Goal: Task Accomplishment & Management: Manage account settings

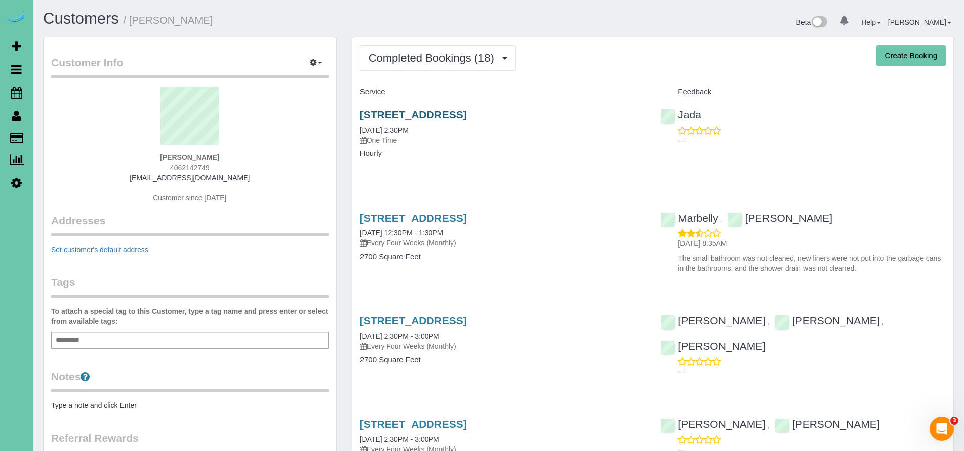
click at [422, 111] on link "2007 N 53 St, Omaha, NE 68104" at bounding box center [413, 115] width 107 height 12
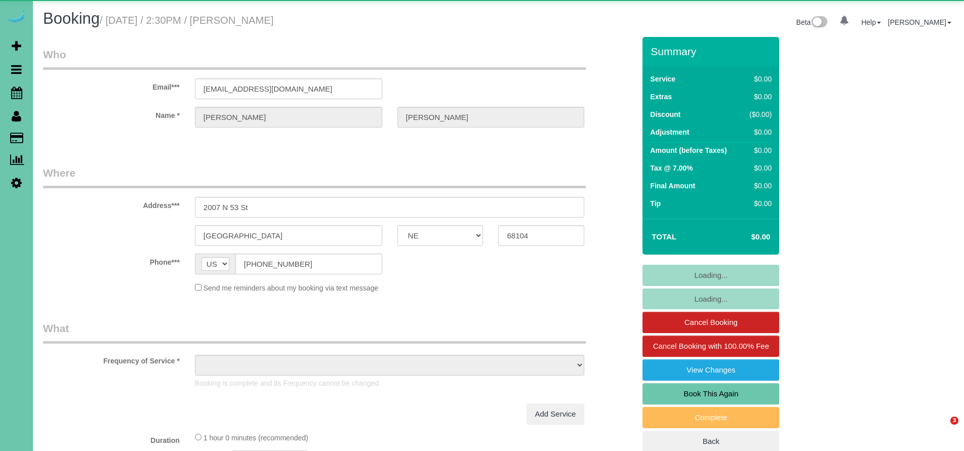
select select "NE"
select select "object:720"
select select "number:37"
select select "number:41"
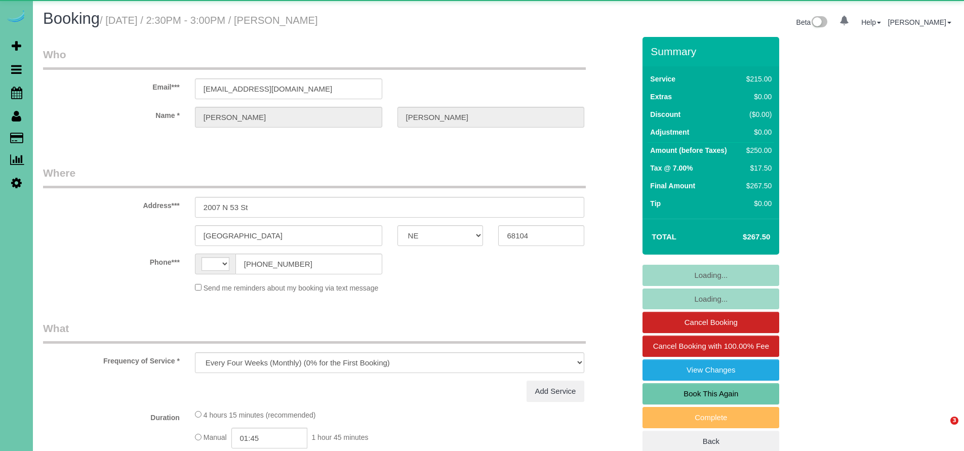
select select "NE"
select select "object:917"
select select "string:US"
select select "string:fspay-1d09faf4-6104-404d-b7fc-52211753f786"
select select "number:37"
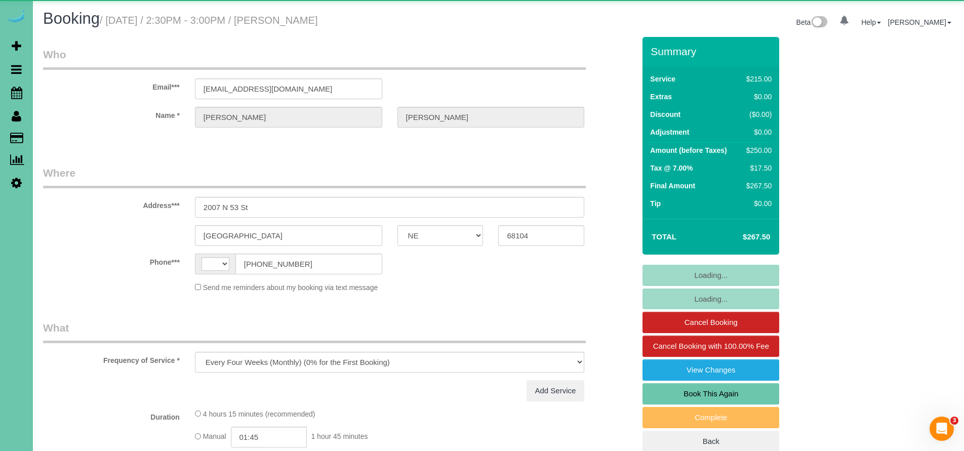
select select "number:41"
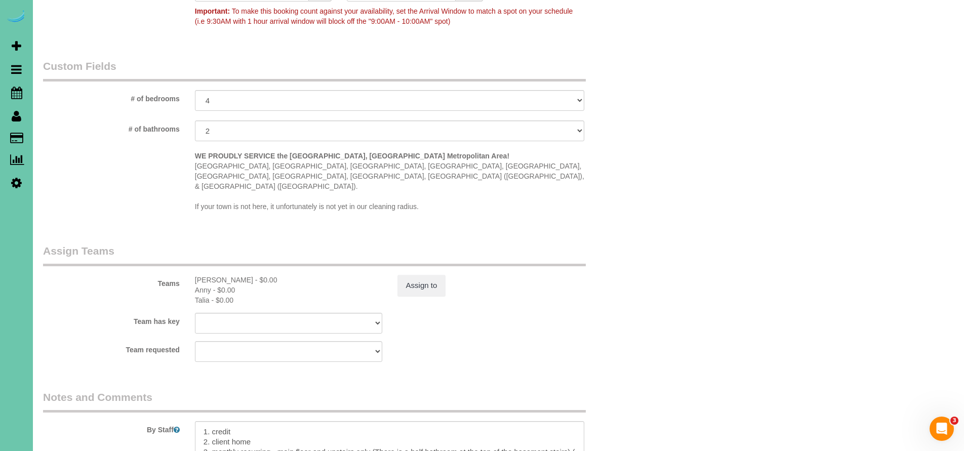
scroll to position [10, 0]
click at [273, 421] on textarea at bounding box center [390, 442] width 390 height 42
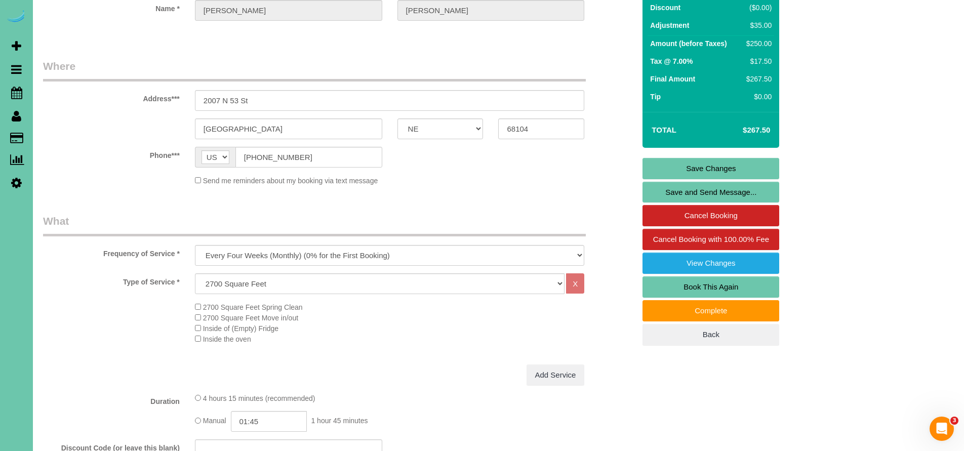
scroll to position [0, 0]
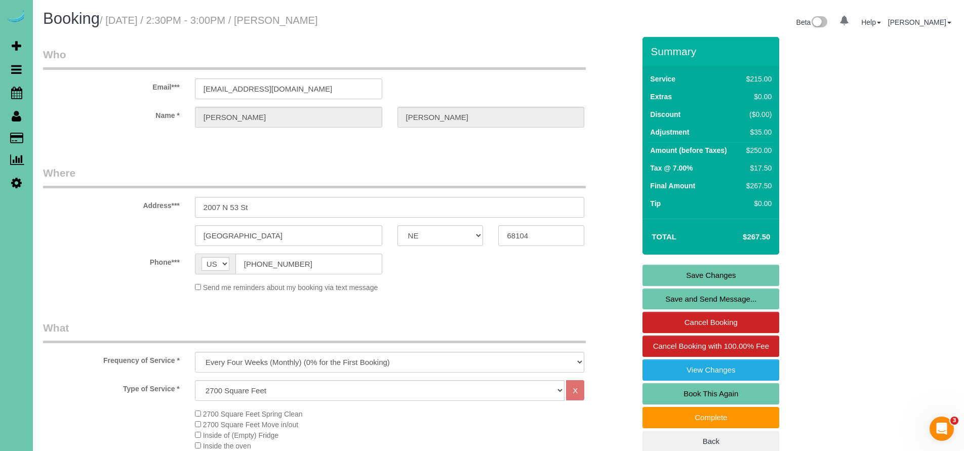
type textarea "1. credit 2. client home (Key under the mat today 9/9/25) (No office today door…"
click at [732, 273] on link "Save Changes" at bounding box center [711, 275] width 137 height 21
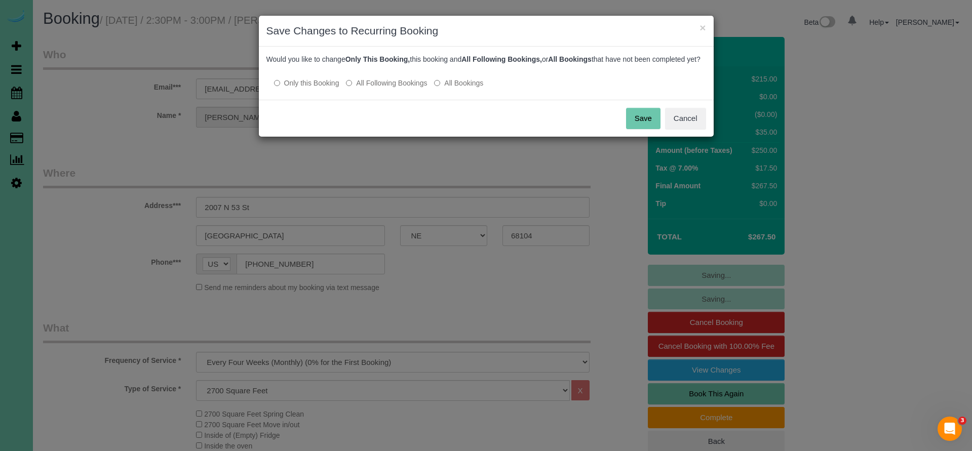
click at [646, 125] on button "Save" at bounding box center [643, 118] width 34 height 21
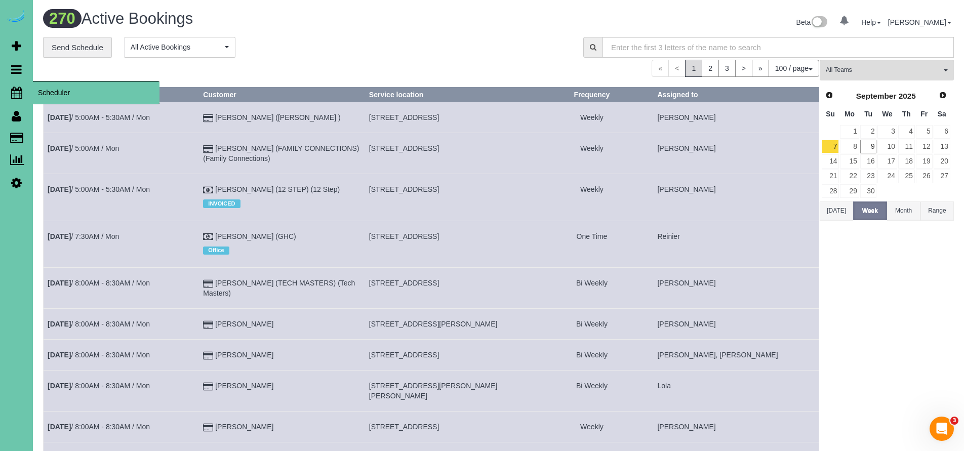
click at [57, 87] on span "Scheduler" at bounding box center [96, 92] width 127 height 23
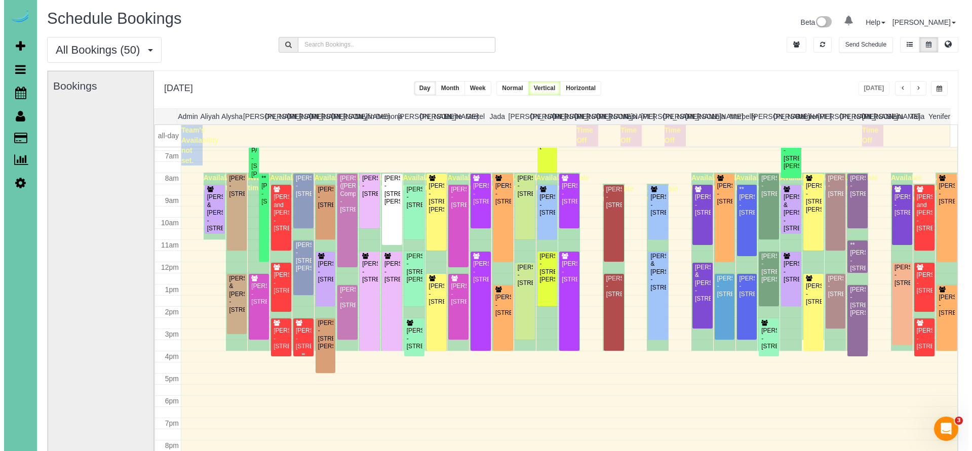
scroll to position [165, 0]
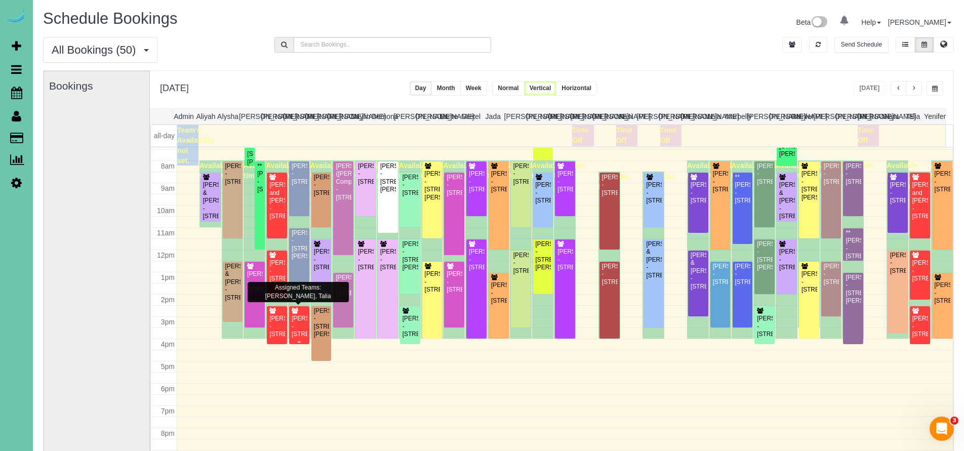
click at [293, 323] on div "Stacey Gilk - 2007 N 53 St, Omaha, NE 68104" at bounding box center [299, 326] width 16 height 23
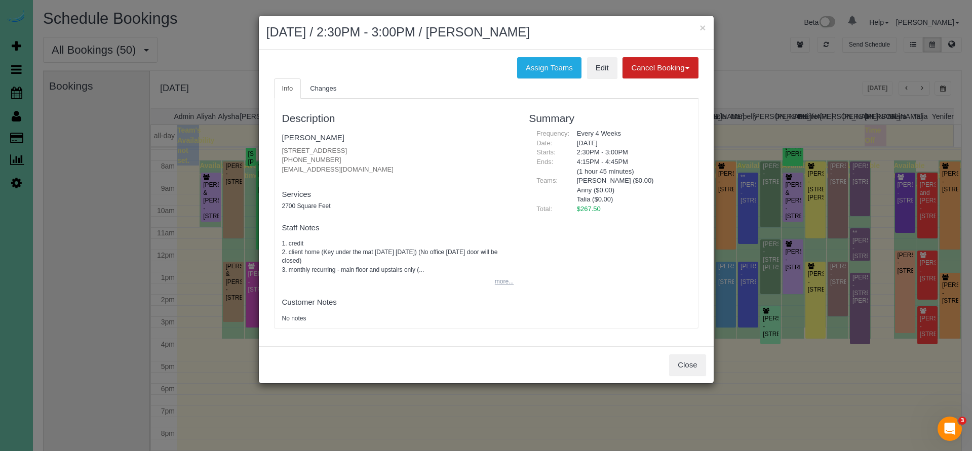
click at [502, 274] on button "more..." at bounding box center [501, 281] width 25 height 15
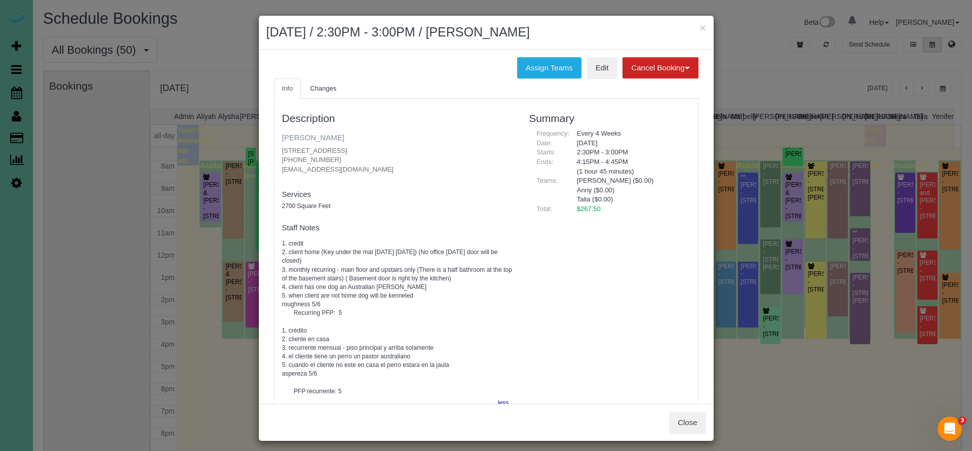
click at [312, 137] on link "Stacey Gilk" at bounding box center [313, 137] width 62 height 9
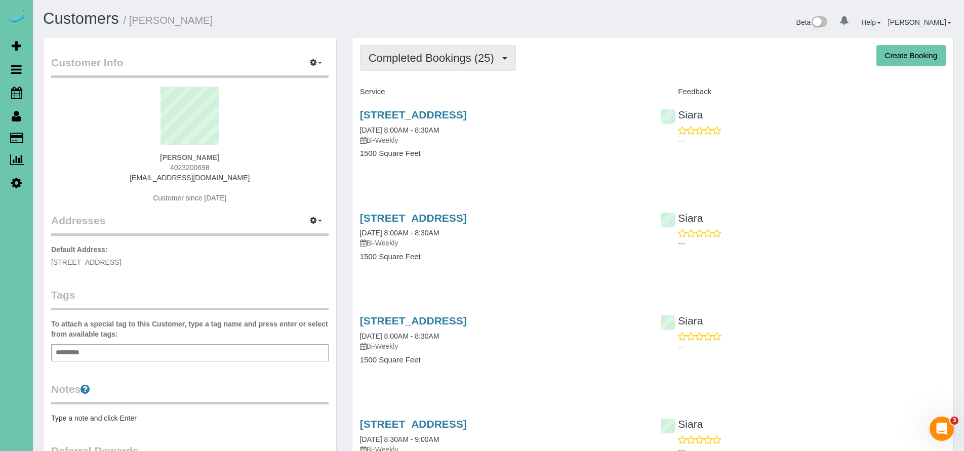
click at [432, 55] on span "Completed Bookings (25)" at bounding box center [434, 58] width 131 height 13
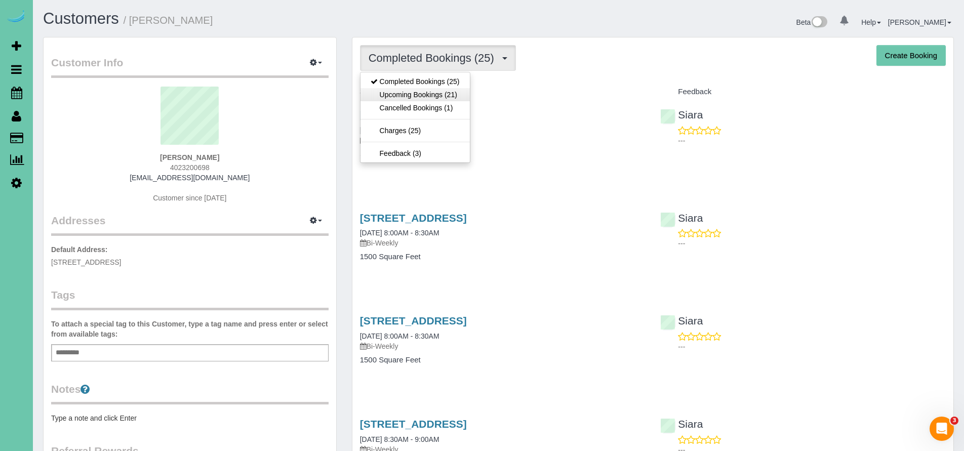
click at [416, 95] on link "Upcoming Bookings (21)" at bounding box center [414, 94] width 109 height 13
